Goal: Information Seeking & Learning: Learn about a topic

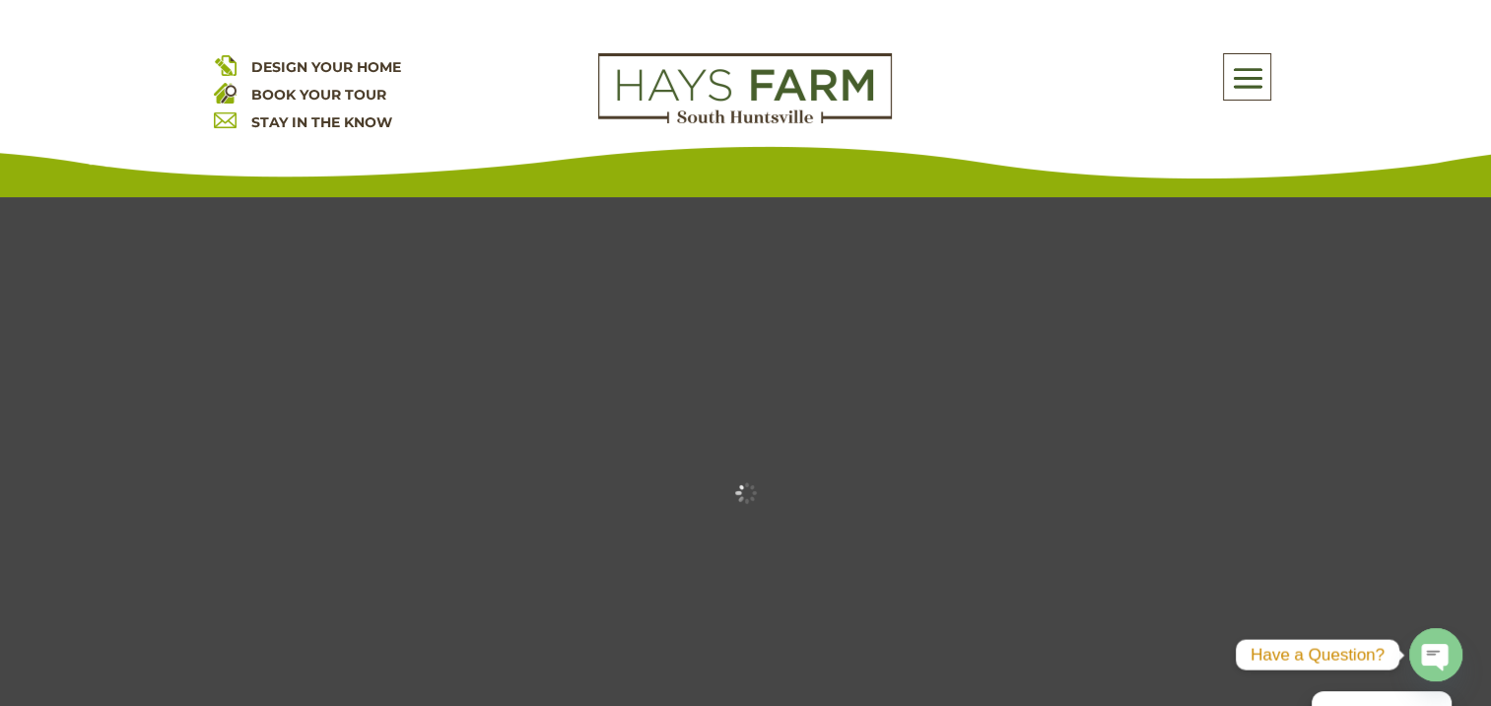
click at [1242, 77] on span at bounding box center [1247, 77] width 46 height 45
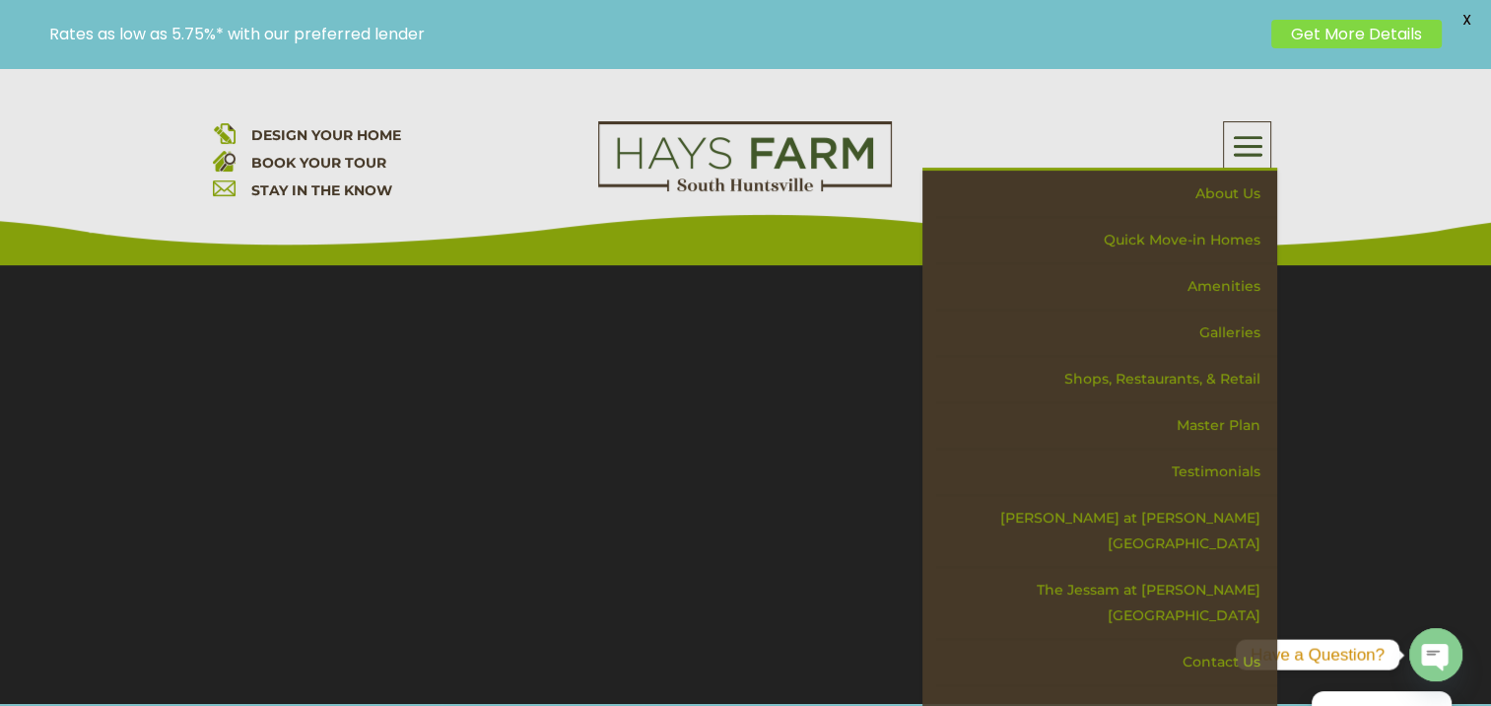
scroll to position [394, 0]
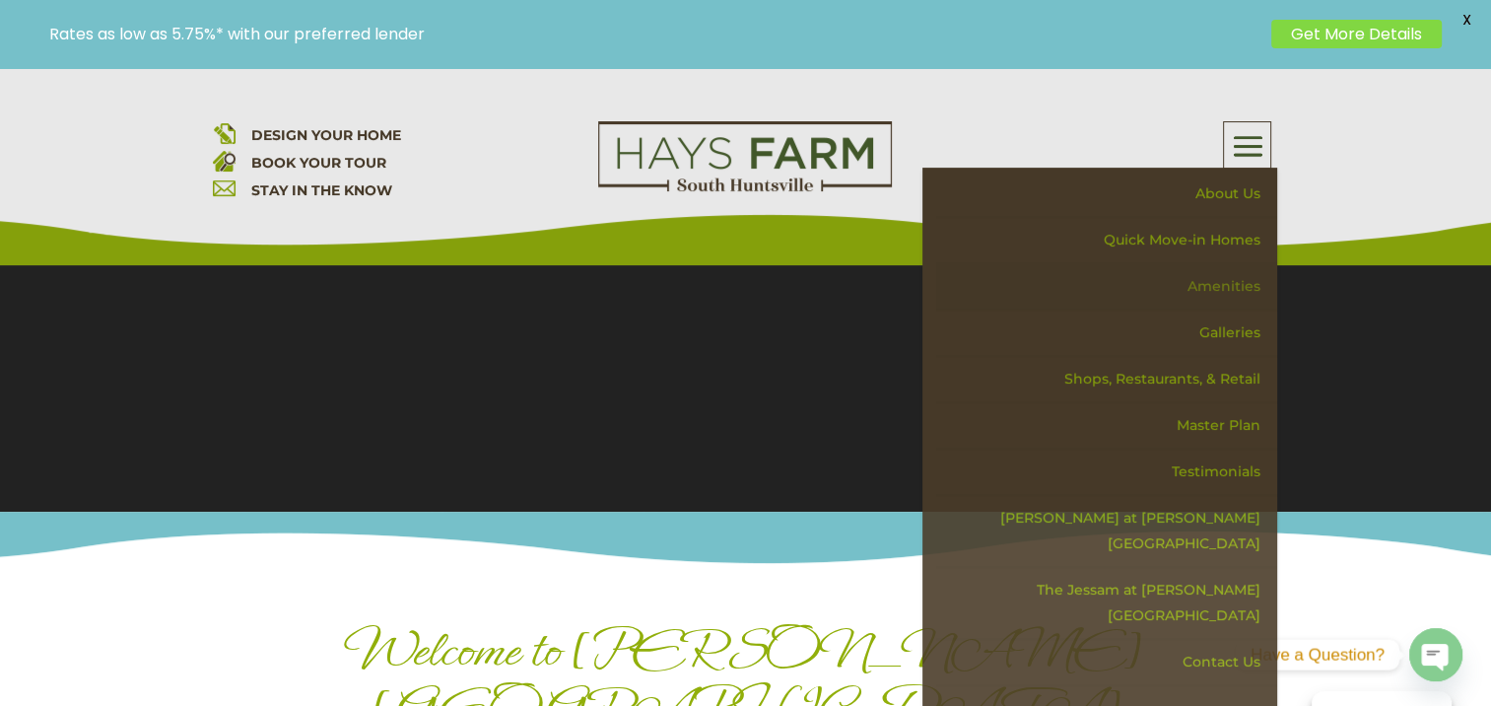
click at [1233, 282] on link "Amenities" at bounding box center [1106, 286] width 341 height 46
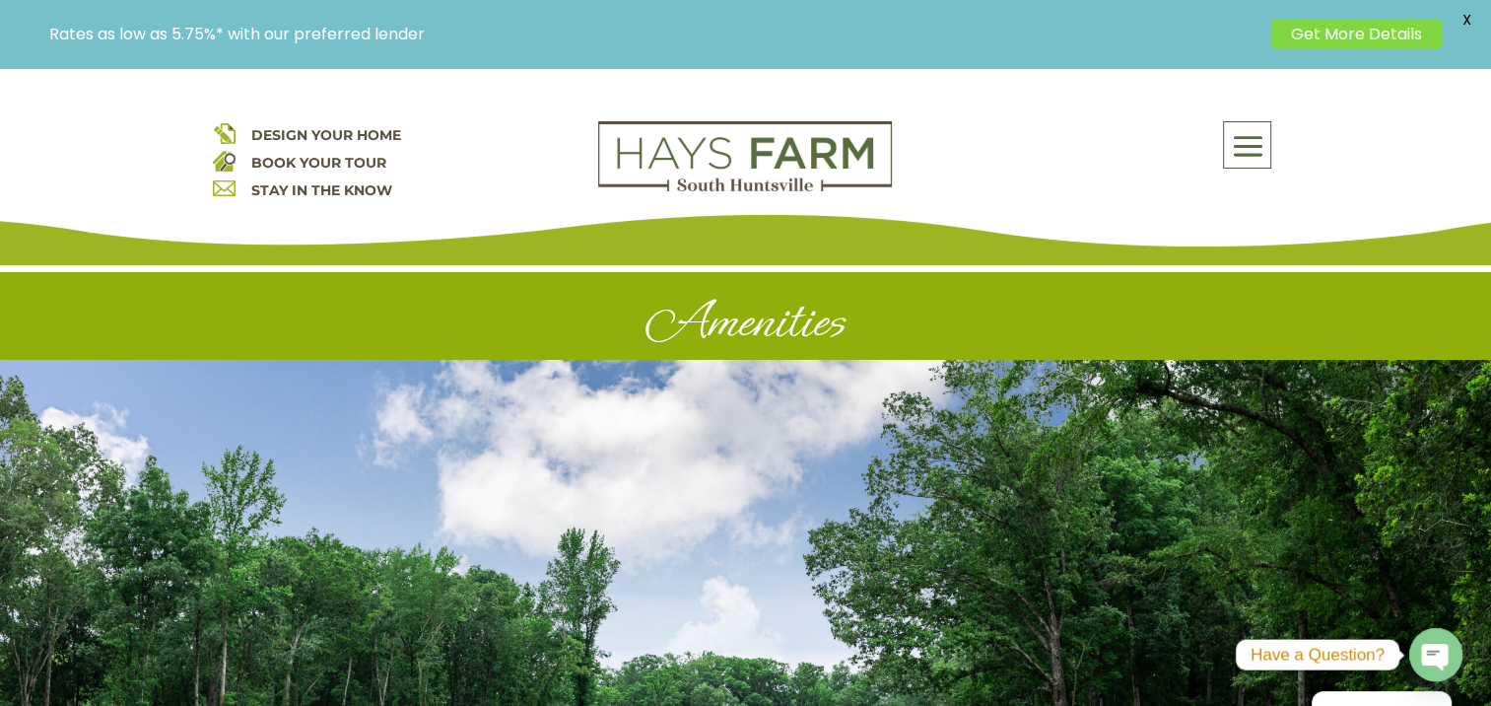
scroll to position [394, 0]
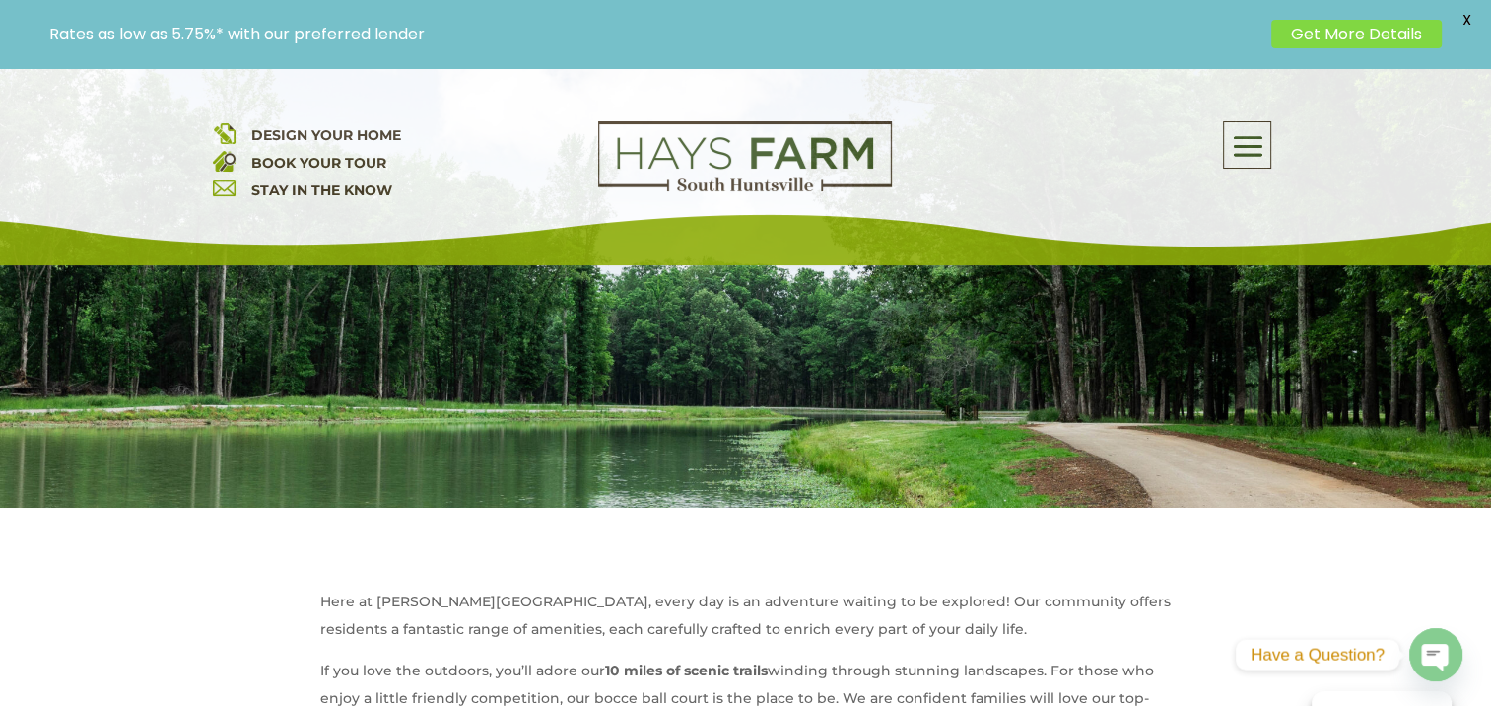
click at [1250, 136] on span at bounding box center [1247, 146] width 46 height 45
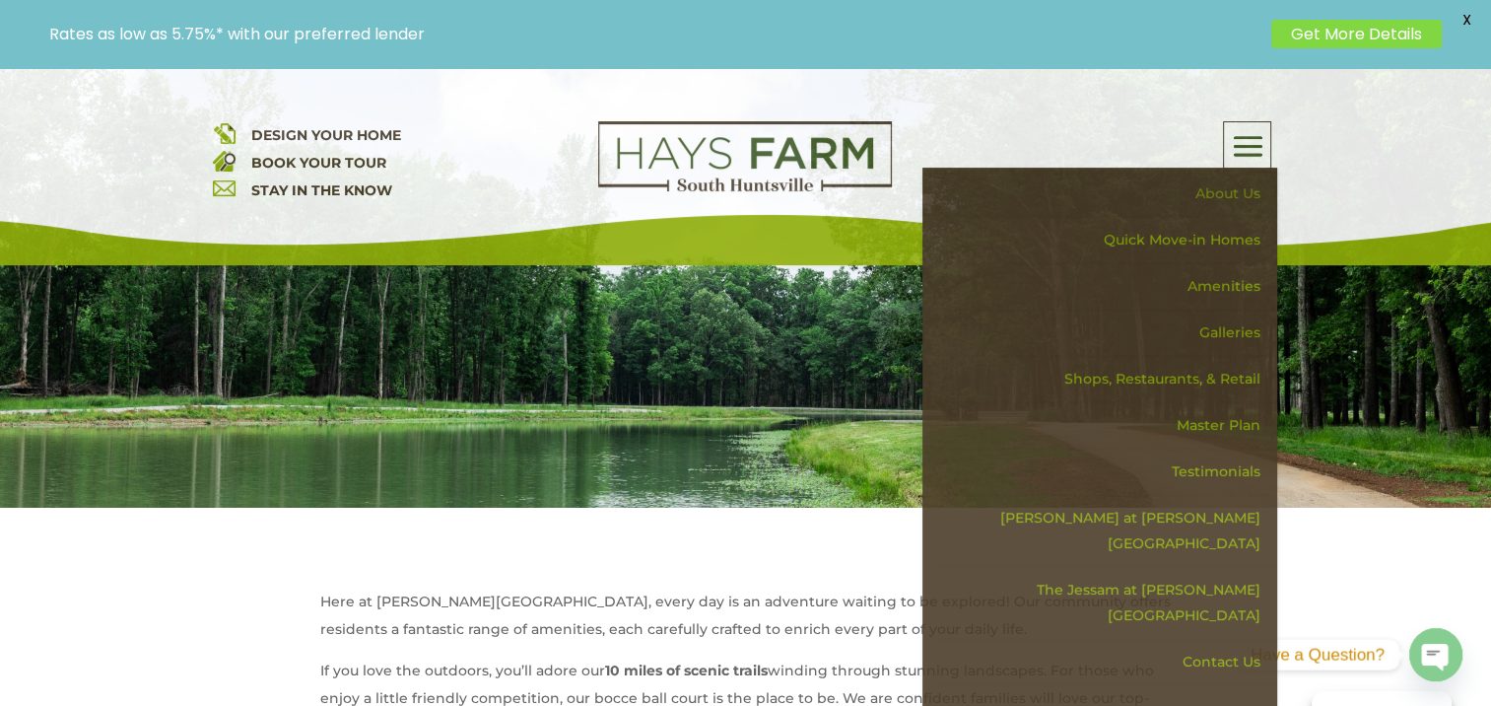
click at [1226, 193] on link "About Us" at bounding box center [1106, 193] width 341 height 46
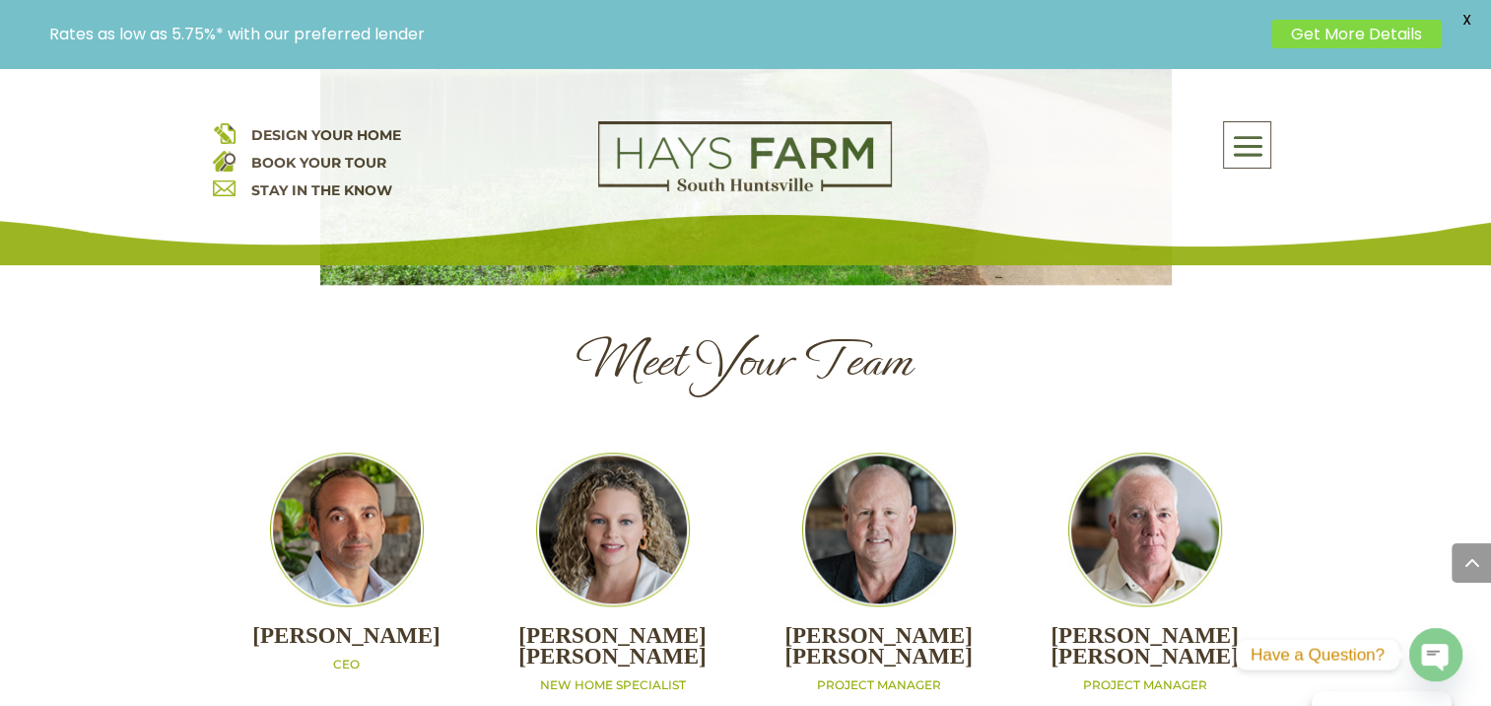
scroll to position [1934, 0]
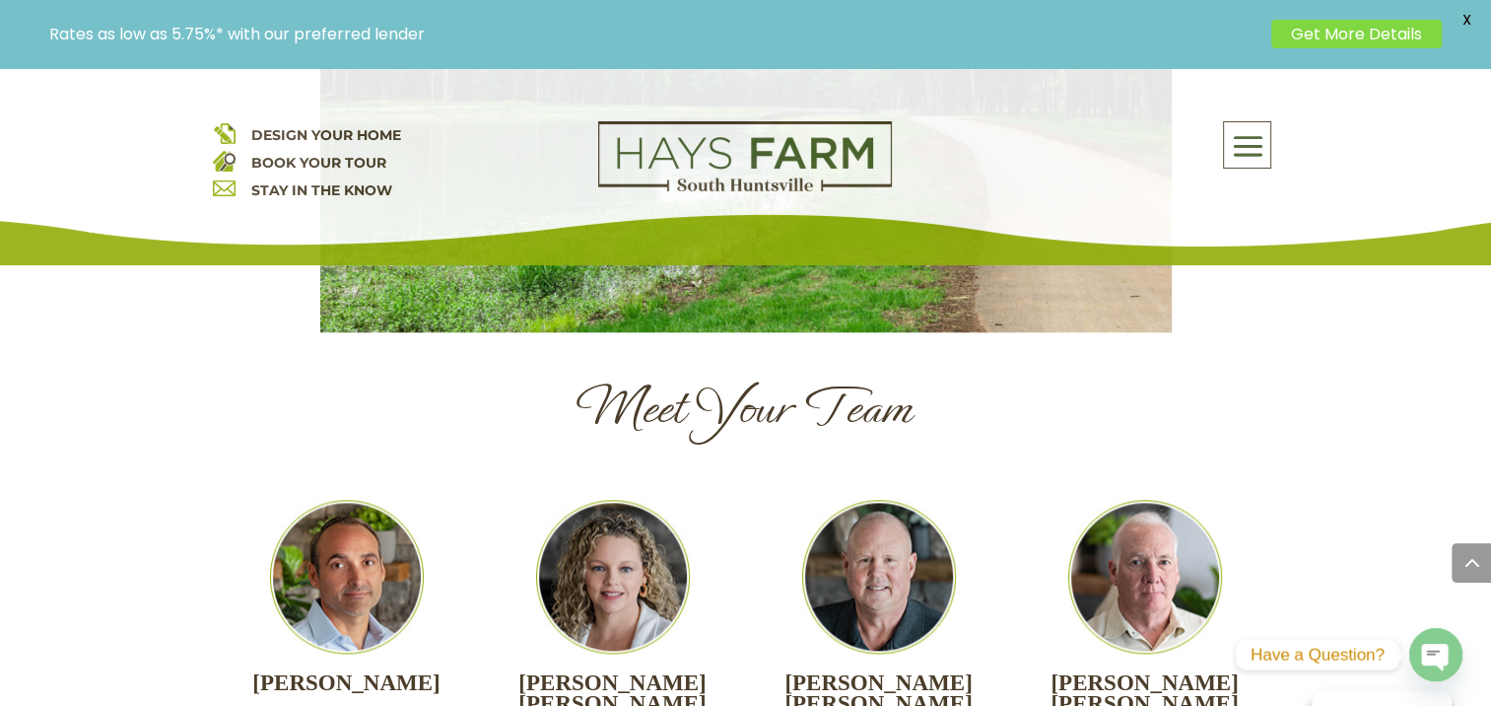
click at [1254, 146] on span at bounding box center [1247, 146] width 46 height 45
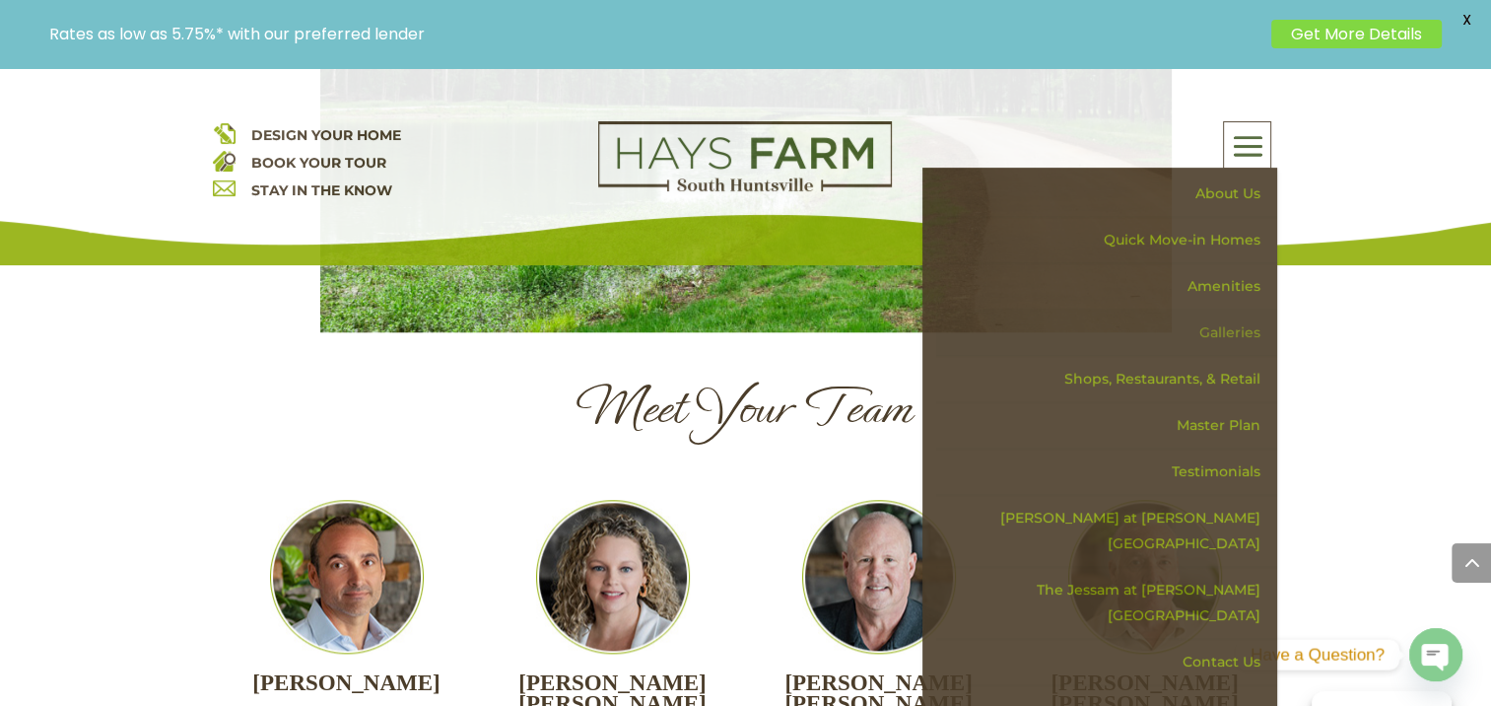
click at [1241, 329] on link "Galleries" at bounding box center [1106, 332] width 341 height 46
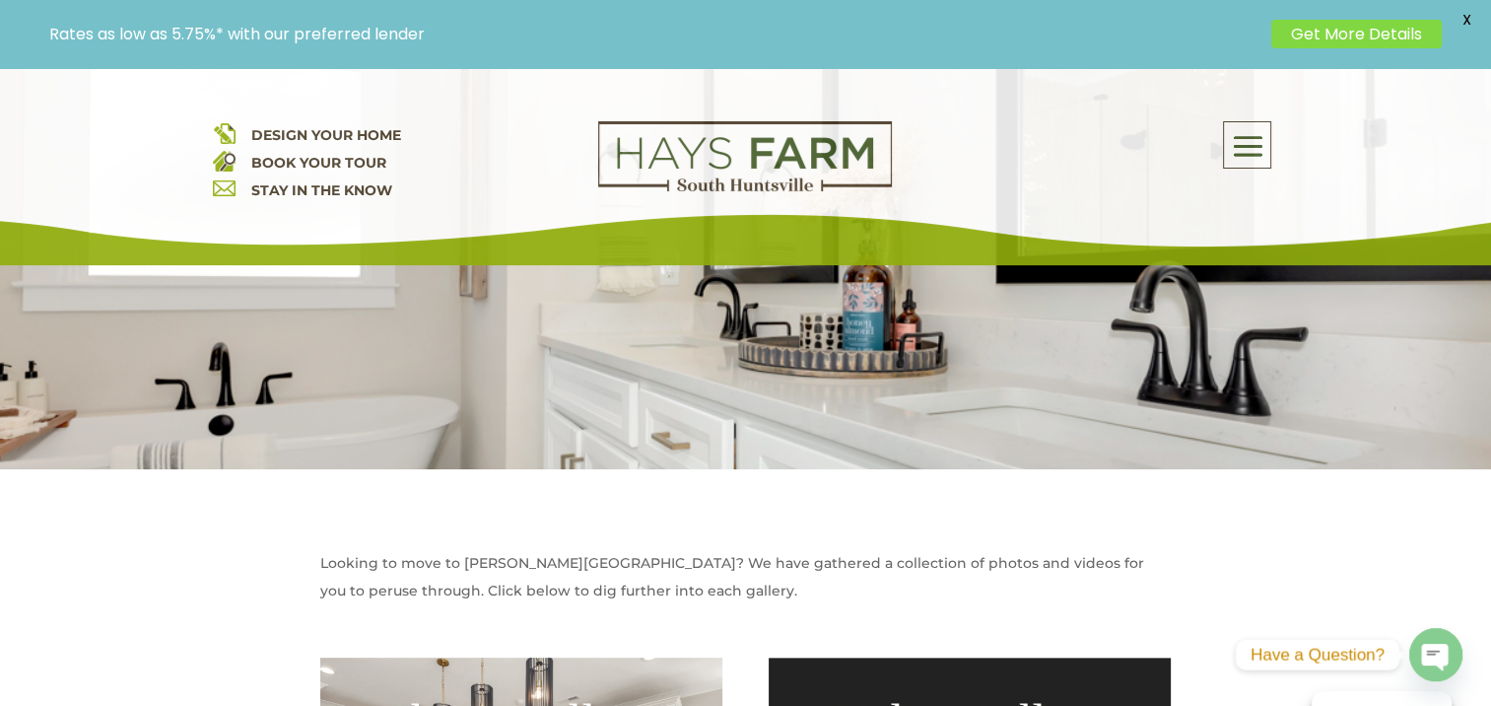
scroll to position [788, 0]
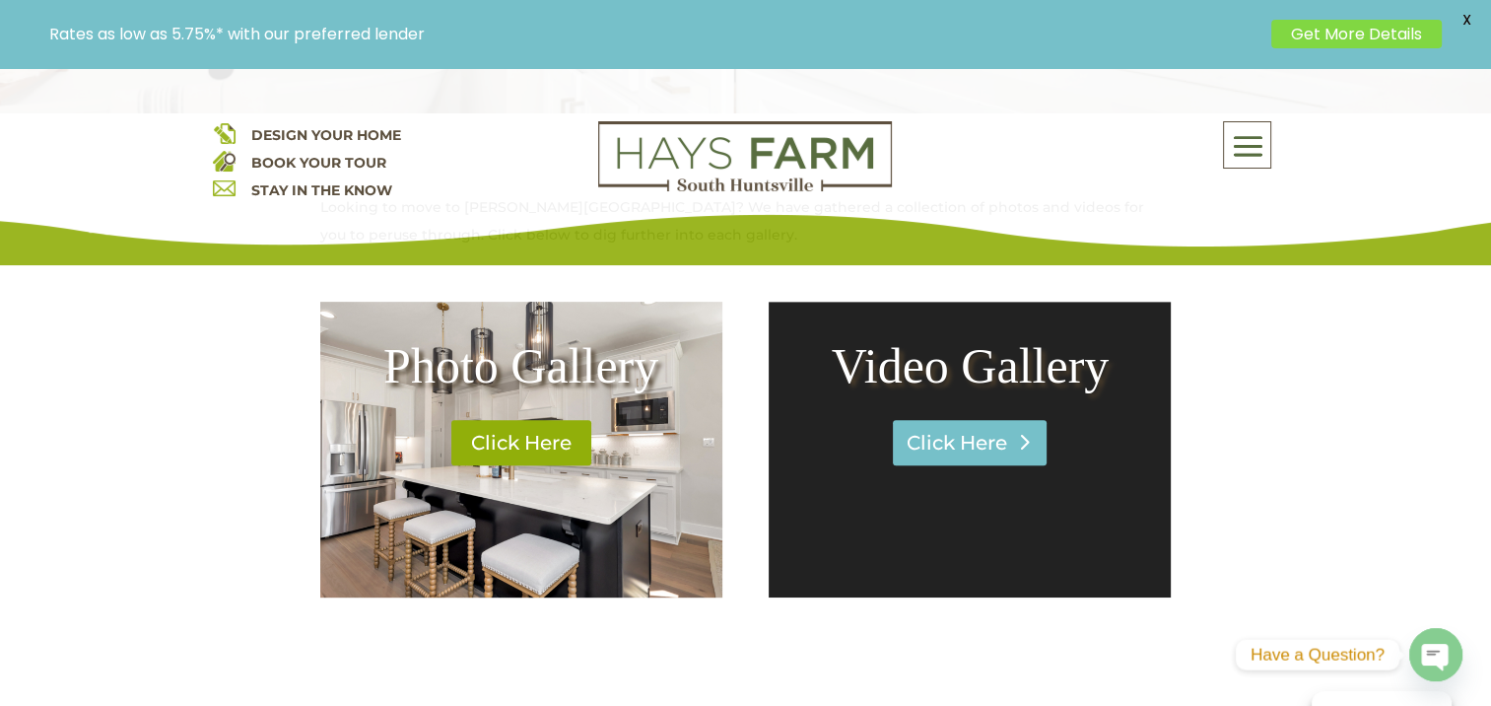
click at [946, 437] on link "Click Here" at bounding box center [970, 442] width 154 height 45
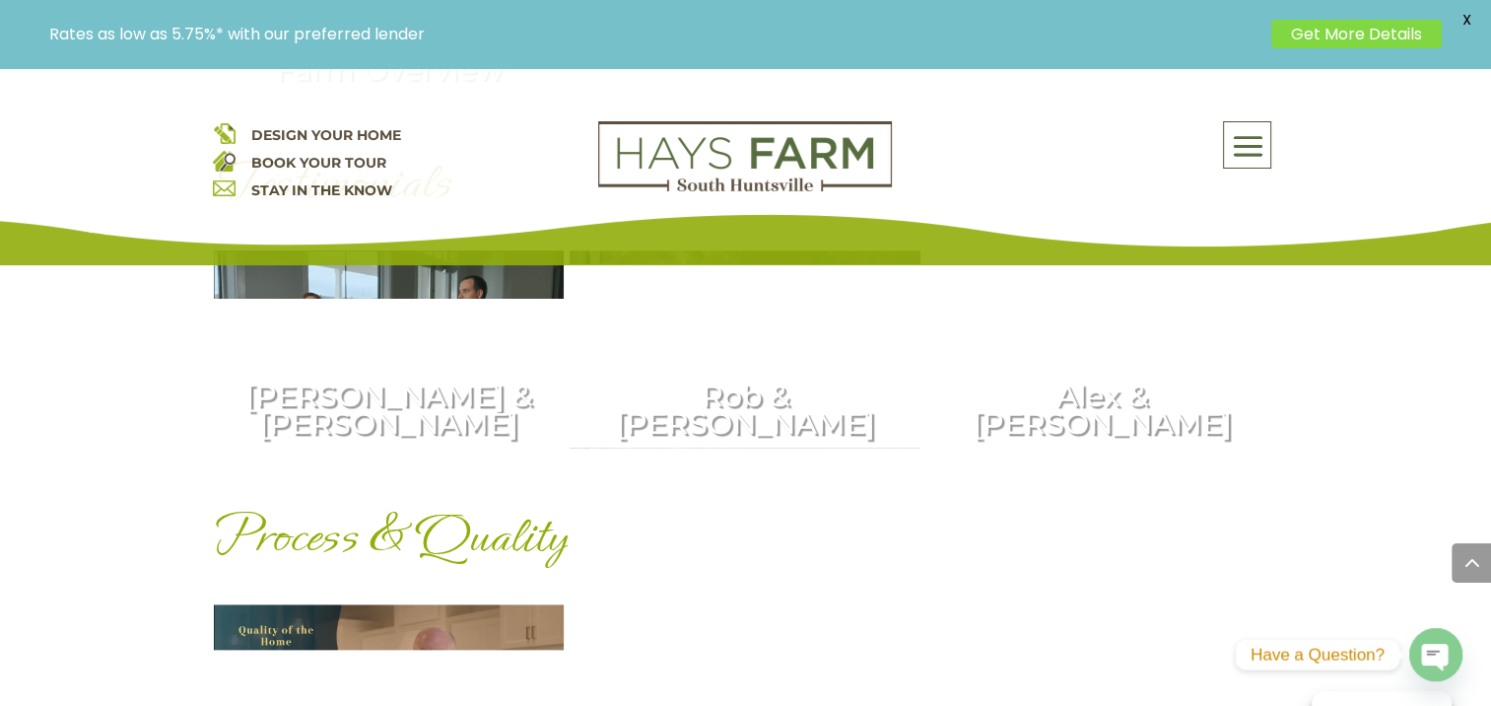
scroll to position [1478, 0]
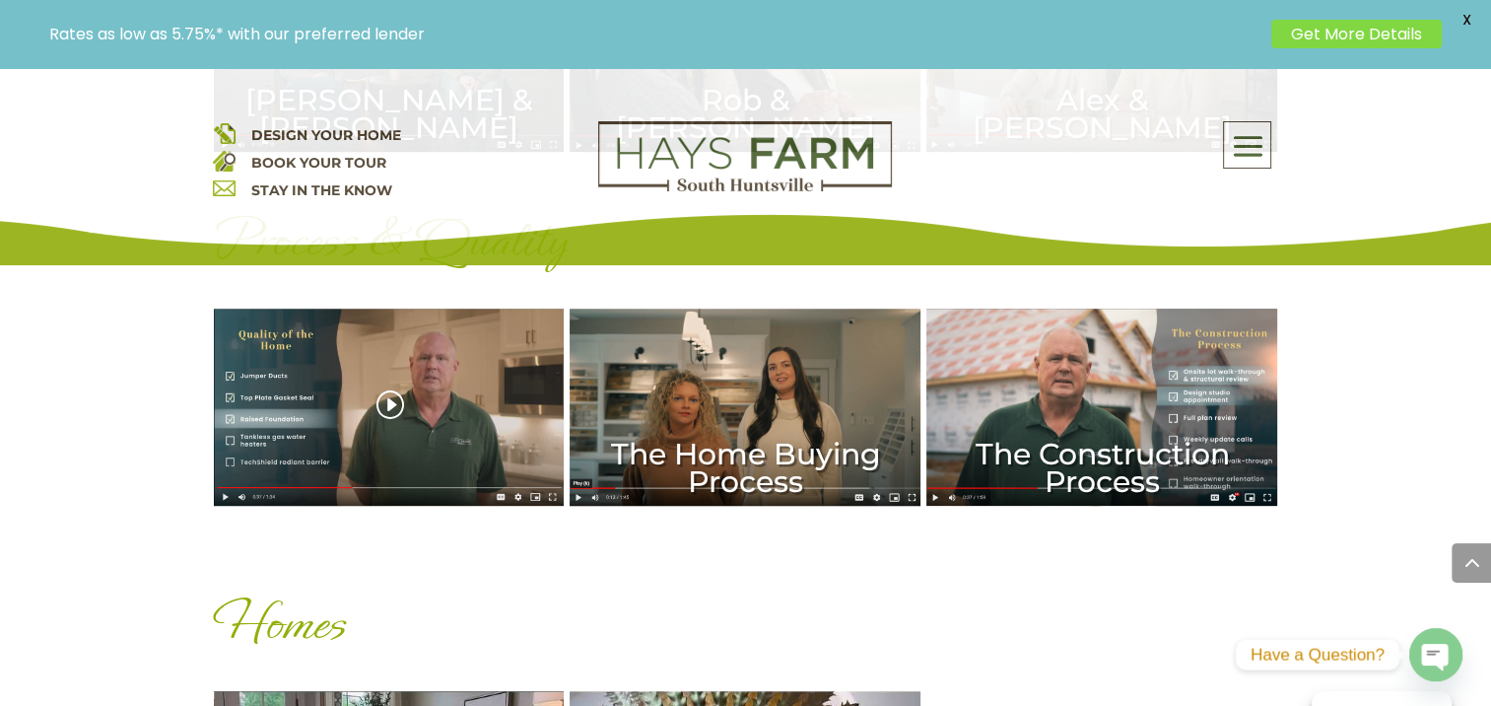
click at [394, 480] on div "The Quality of the Home" at bounding box center [389, 406] width 351 height 197
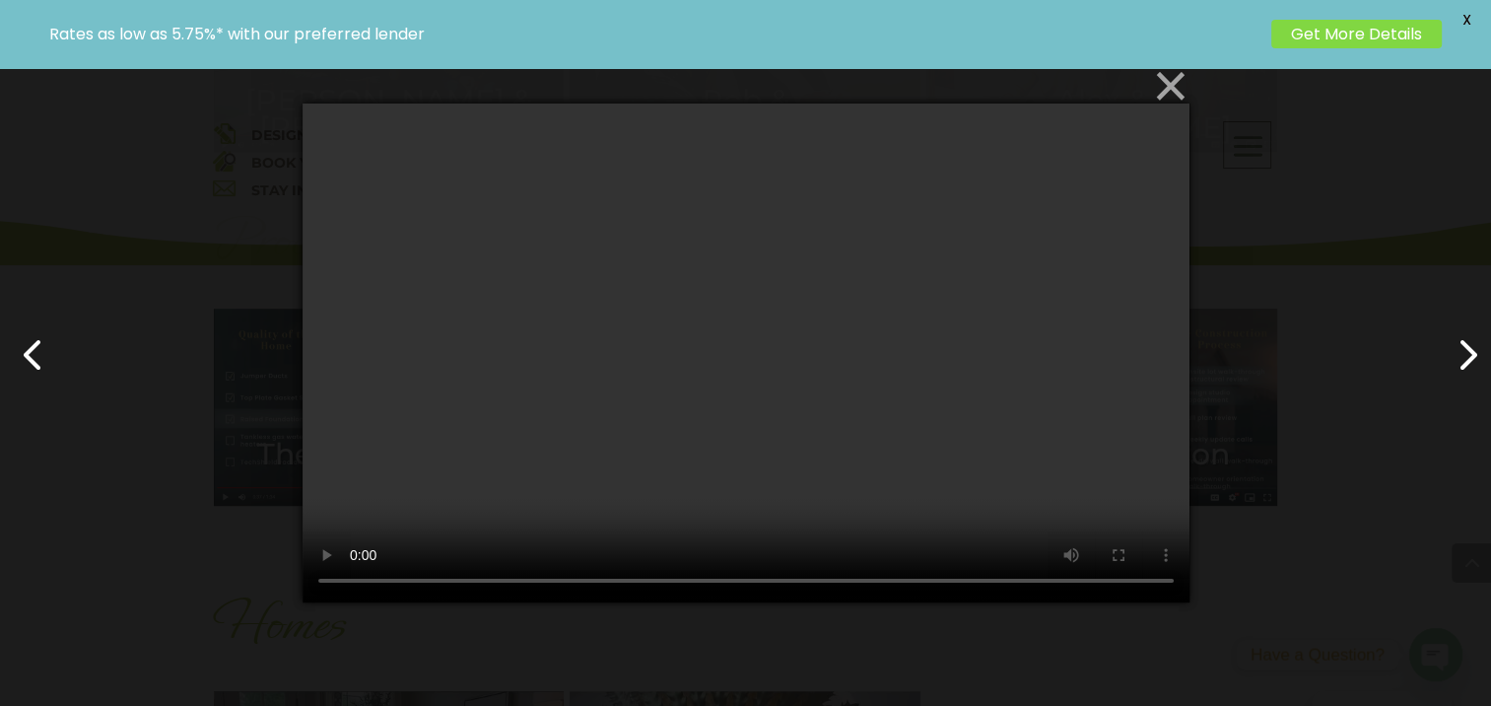
click at [1166, 83] on button "×" at bounding box center [751, 85] width 887 height 43
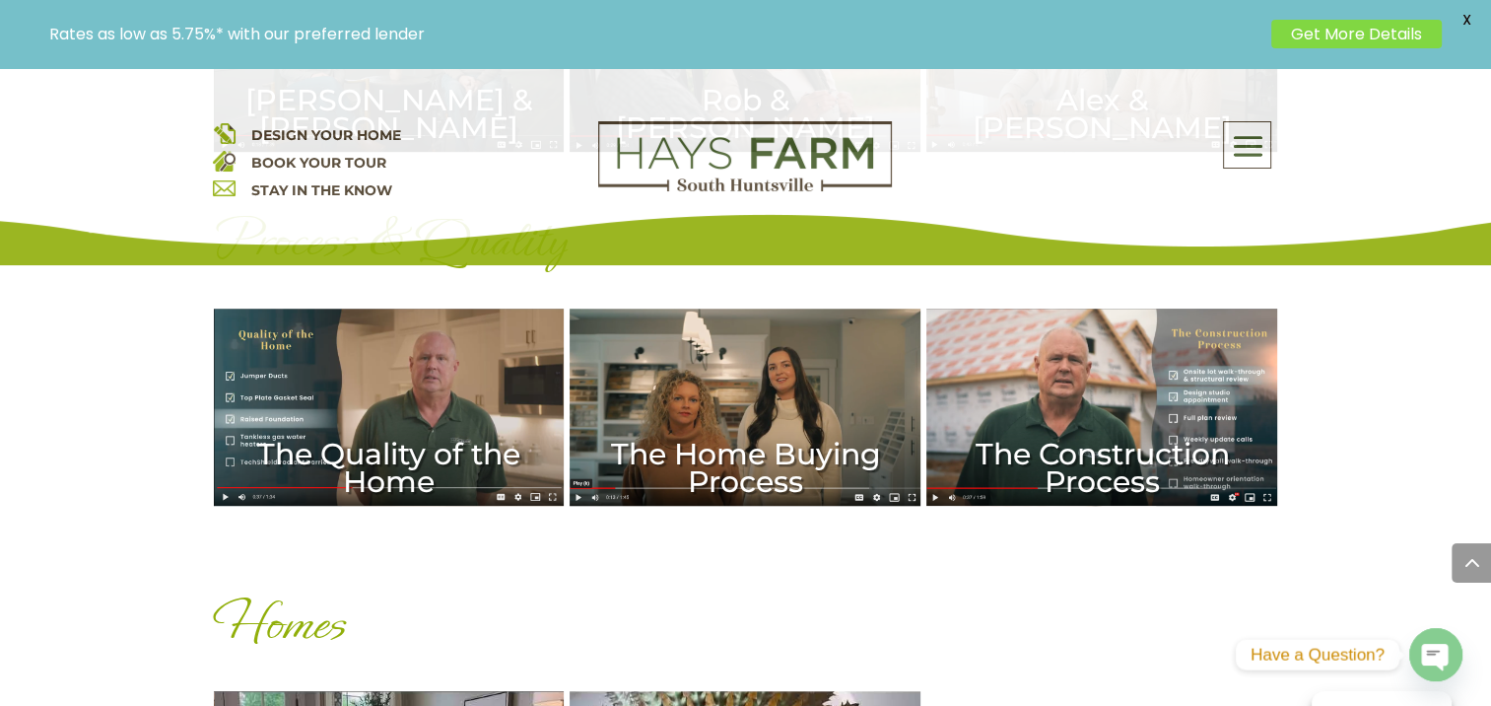
click at [1358, 34] on link "Get More Details" at bounding box center [1356, 34] width 170 height 29
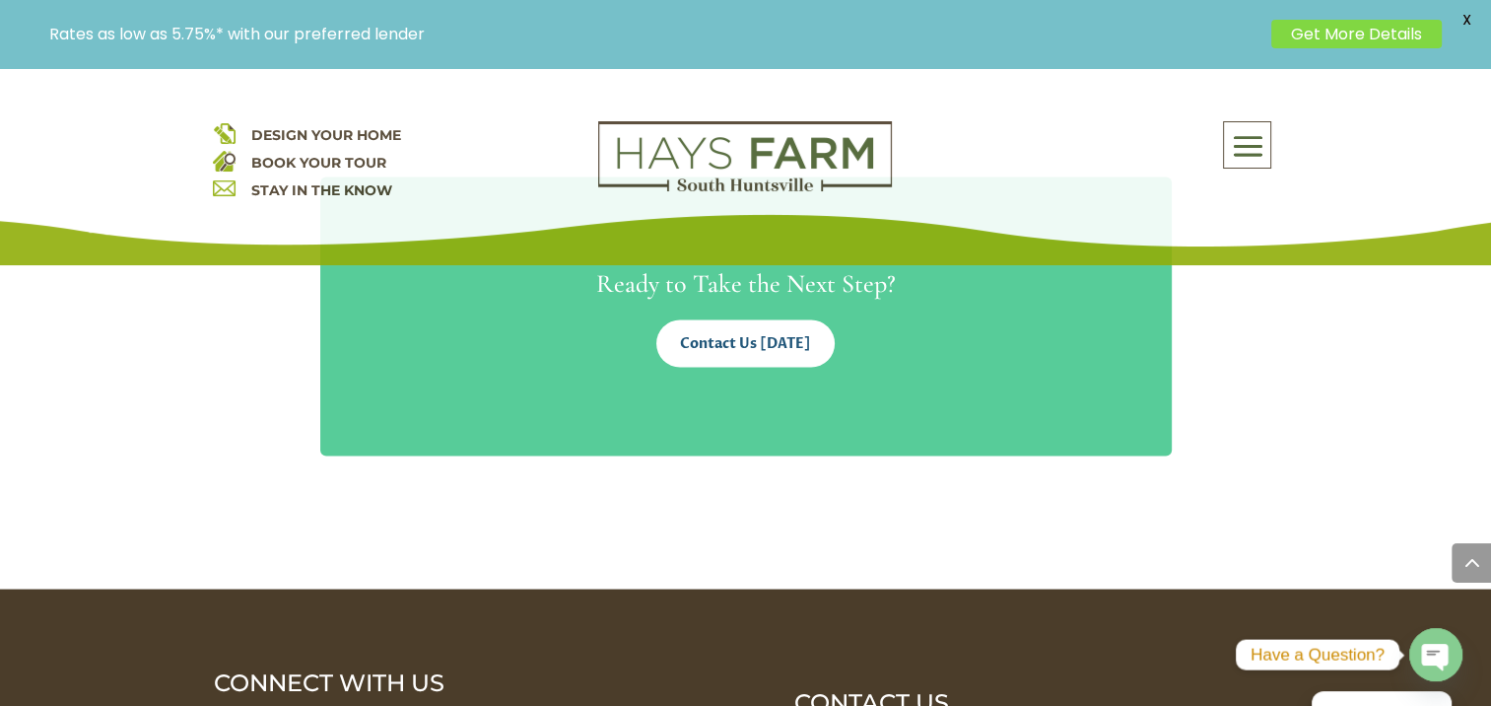
scroll to position [3449, 0]
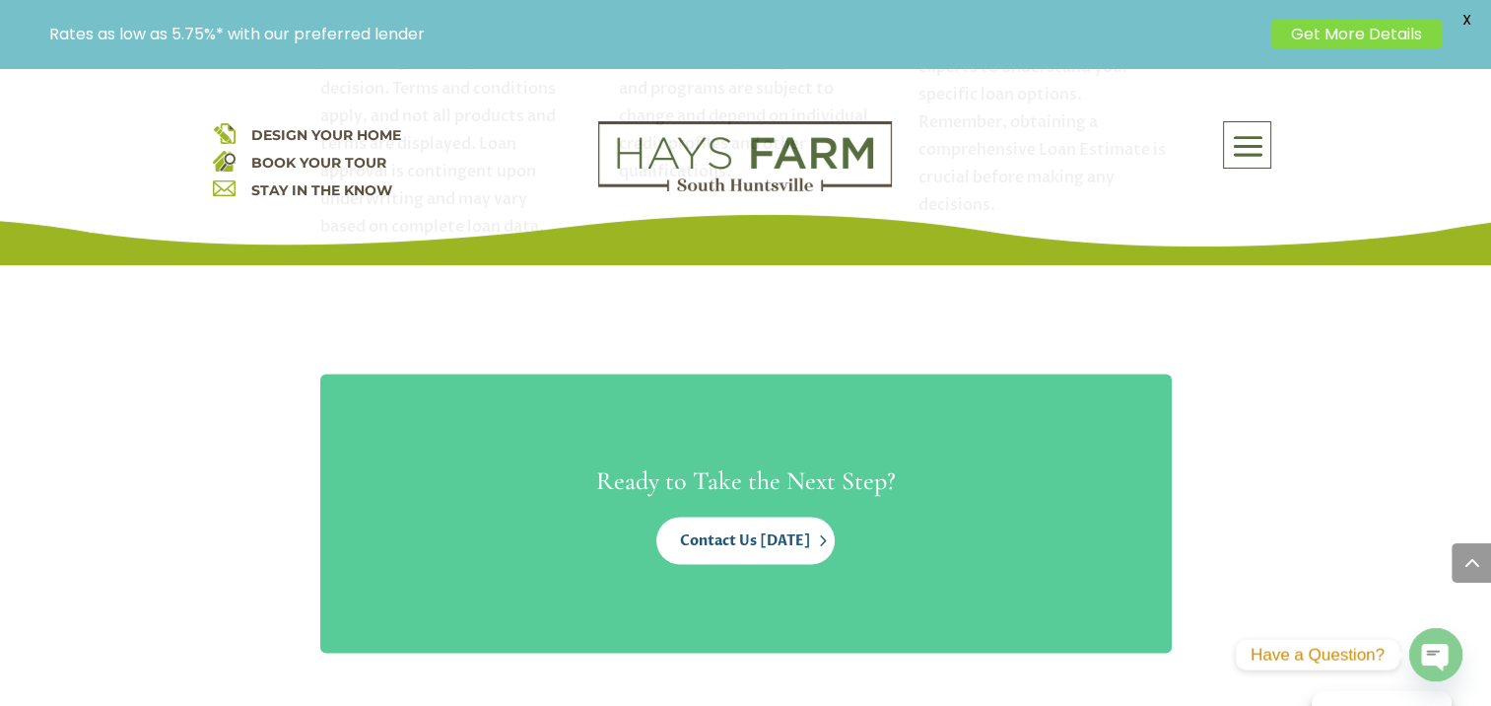
click at [759, 541] on link "Contact Us Today" at bounding box center [745, 539] width 178 height 47
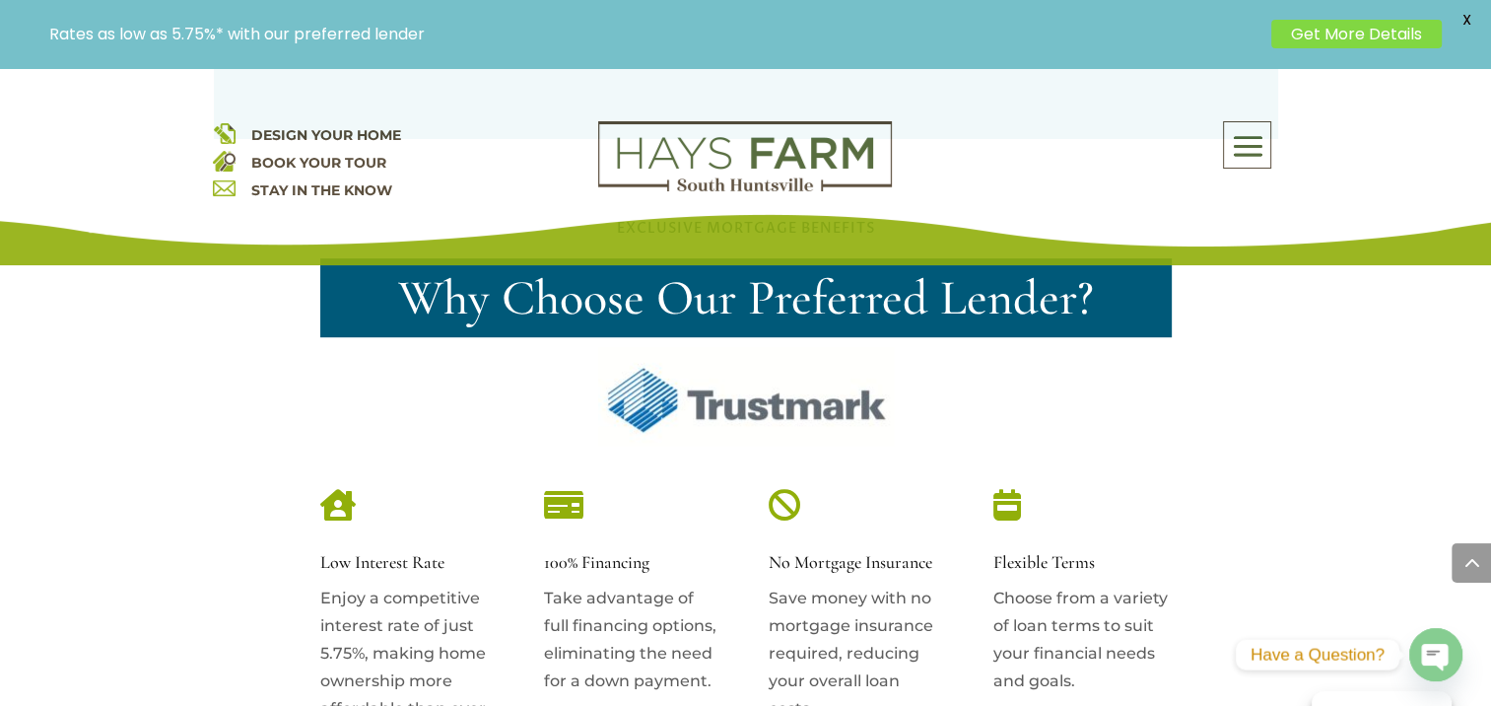
scroll to position [690, 0]
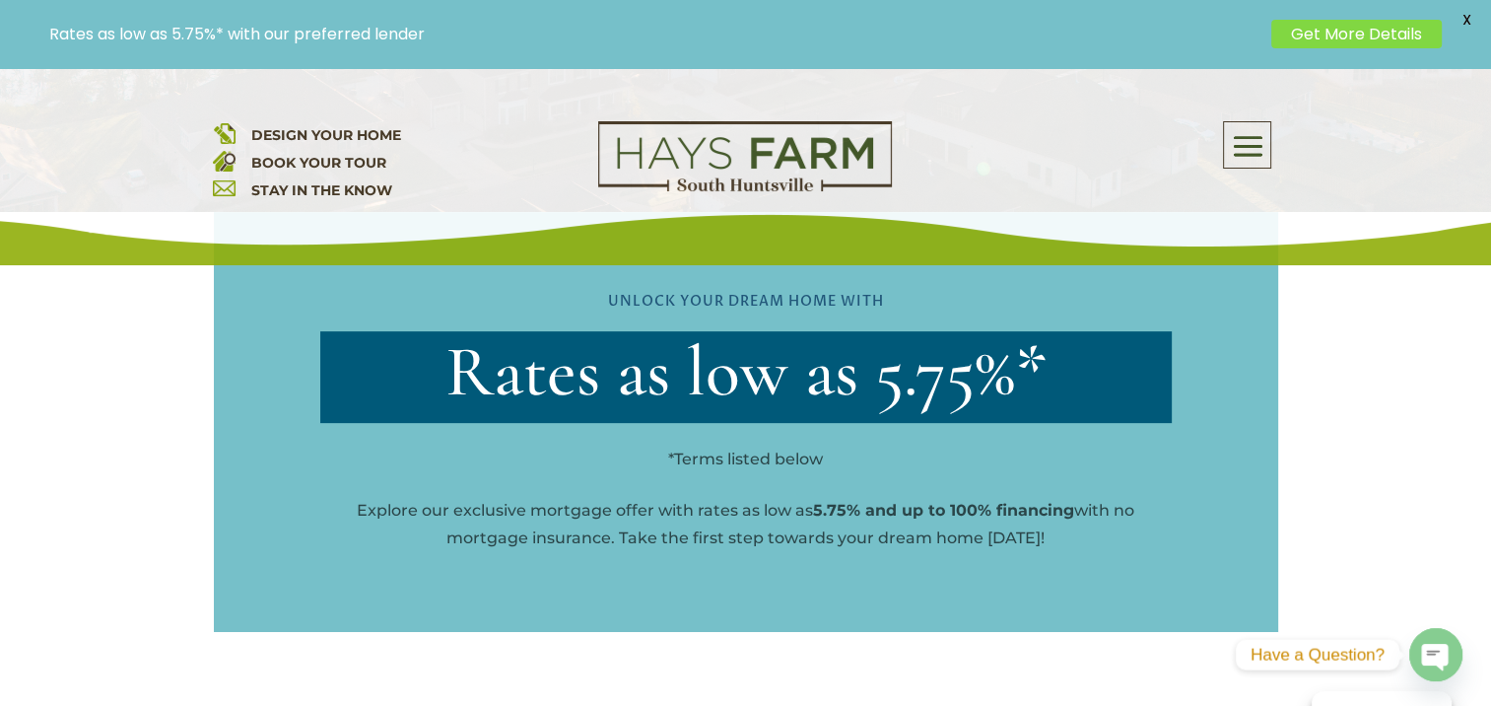
click at [1254, 147] on span at bounding box center [1247, 146] width 46 height 45
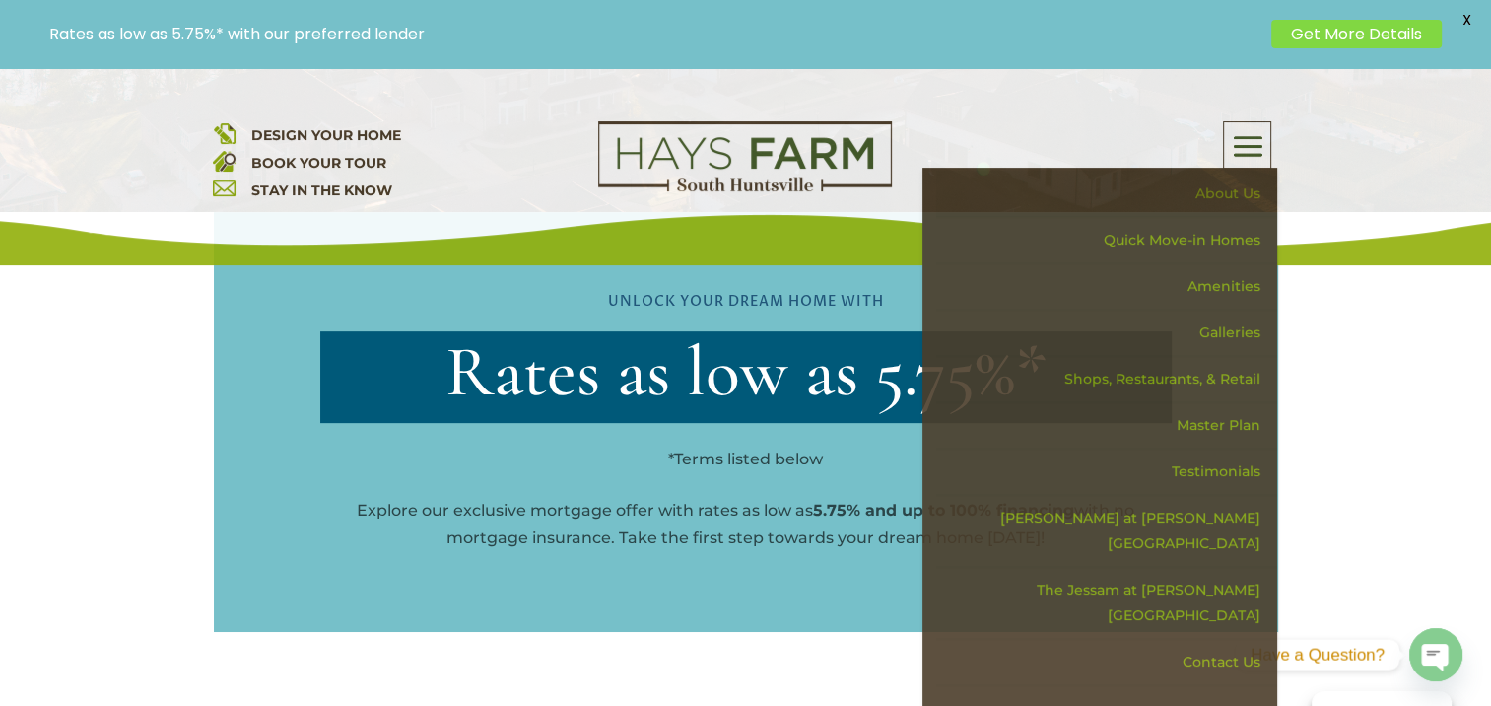
click at [1248, 189] on link "About Us" at bounding box center [1106, 193] width 341 height 46
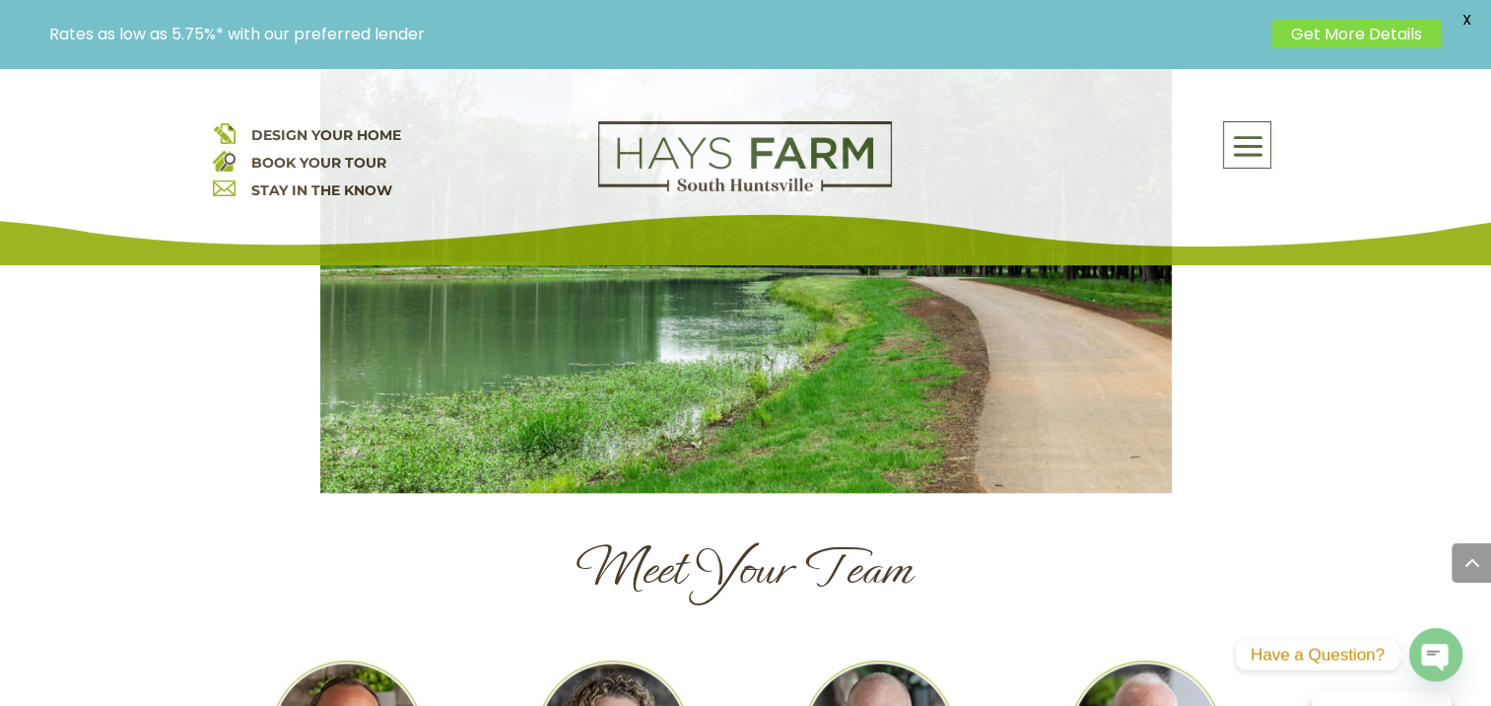
scroll to position [1971, 0]
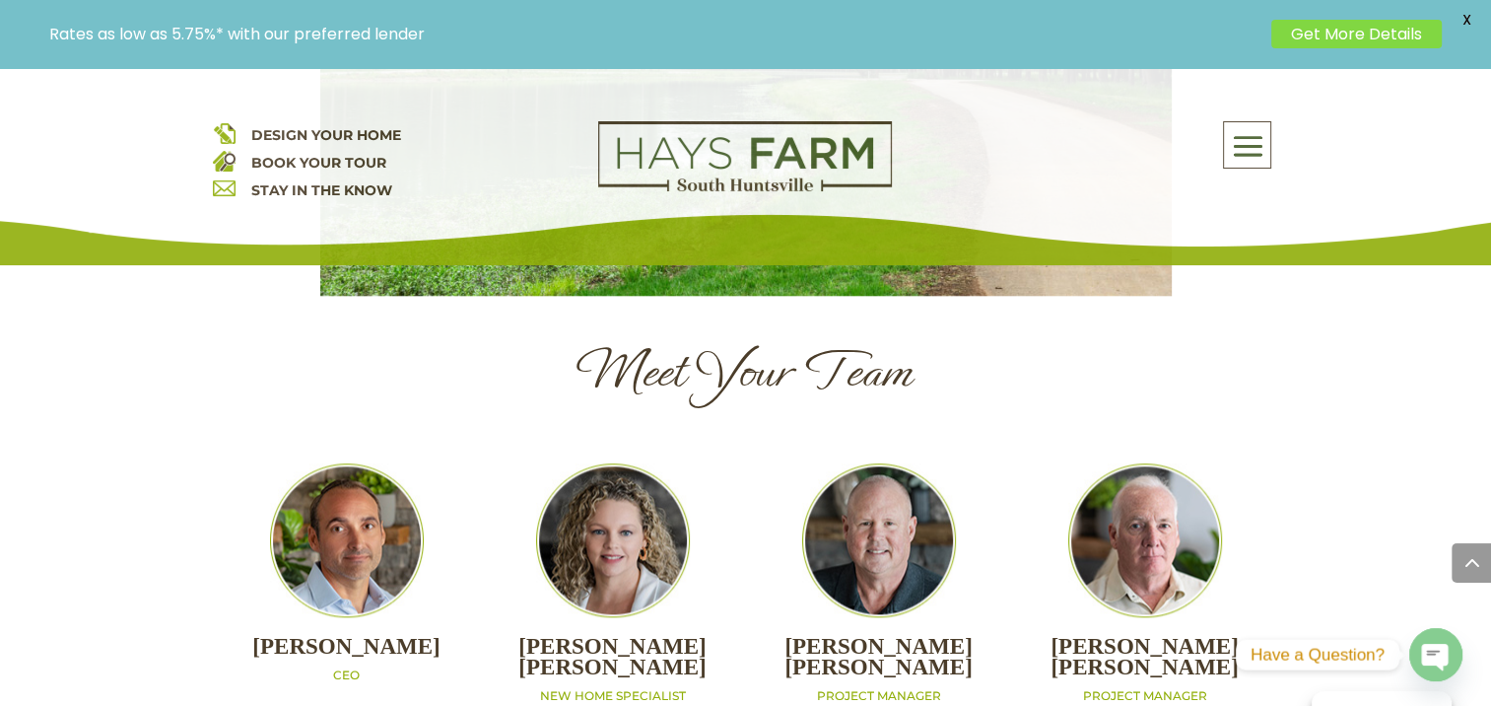
click at [1367, 32] on link "Get More Details" at bounding box center [1356, 34] width 170 height 29
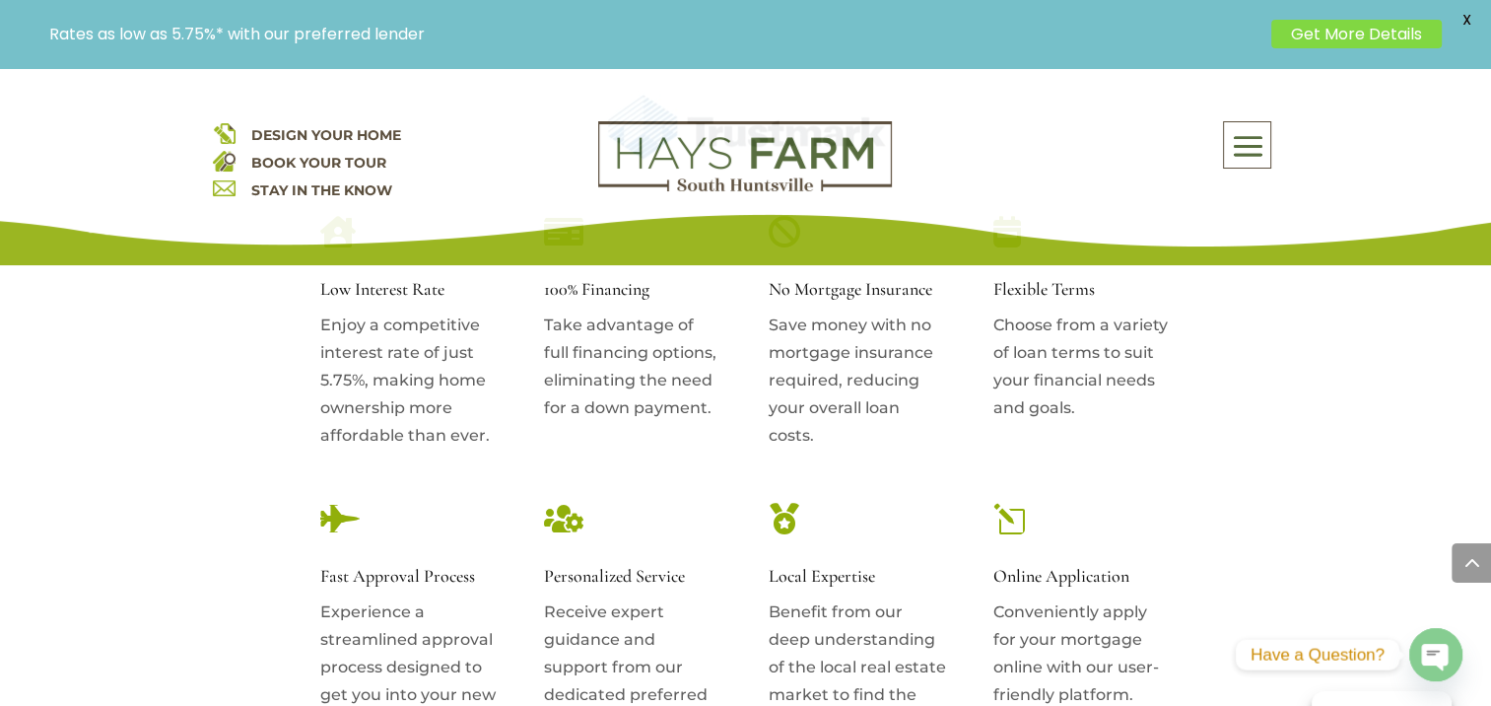
scroll to position [1577, 0]
